Goal: Information Seeking & Learning: Understand process/instructions

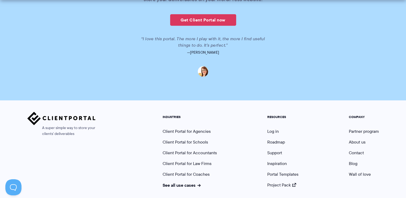
scroll to position [1357, 0]
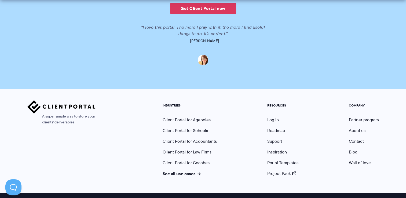
drag, startPoint x: 53, startPoint y: 190, endPoint x: 110, endPoint y: 192, distance: 56.2
click at [110, 193] on div "Terms & Conditions Privacy Policy Cookie Policy © Copyright 2022 Dunn Consultin…" at bounding box center [203, 201] width 406 height 17
drag, startPoint x: 110, startPoint y: 192, endPoint x: 70, endPoint y: 188, distance: 40.0
copy span "Dunn Consulting Ltd. All rights reserved."
click at [90, 114] on div "A super simple way to store your clients' deliverables" at bounding box center [61, 138] width 68 height 76
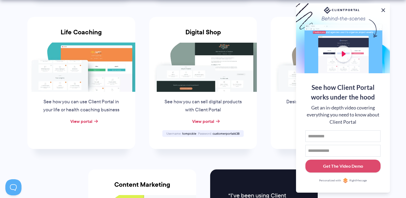
click at [385, 11] on button at bounding box center [383, 10] width 6 height 6
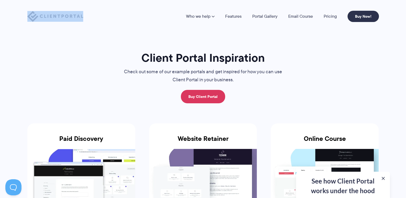
drag, startPoint x: 95, startPoint y: 15, endPoint x: 39, endPoint y: 17, distance: 55.6
click at [39, 17] on div "Who we help Who we help View pricing Agencies See how Client Portal can help gi…" at bounding box center [203, 16] width 352 height 11
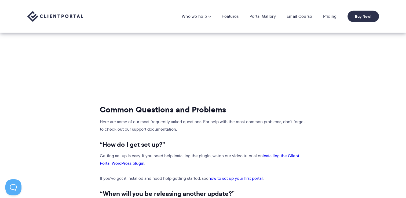
scroll to position [231, 0]
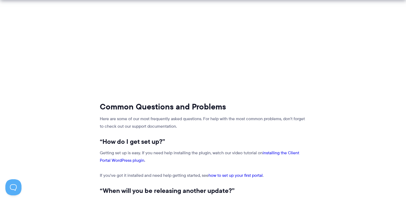
click at [285, 150] on link "installing the Client Portal WordPress plugin" at bounding box center [199, 157] width 199 height 14
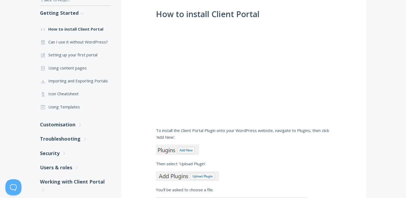
scroll to position [107, 0]
click at [90, 43] on link ".st0{fill:none;stroke:#000000;stroke-width:2;stroke-miterlimit:10;} Untitled-13…" at bounding box center [75, 42] width 71 height 13
